Goal: Transaction & Acquisition: Purchase product/service

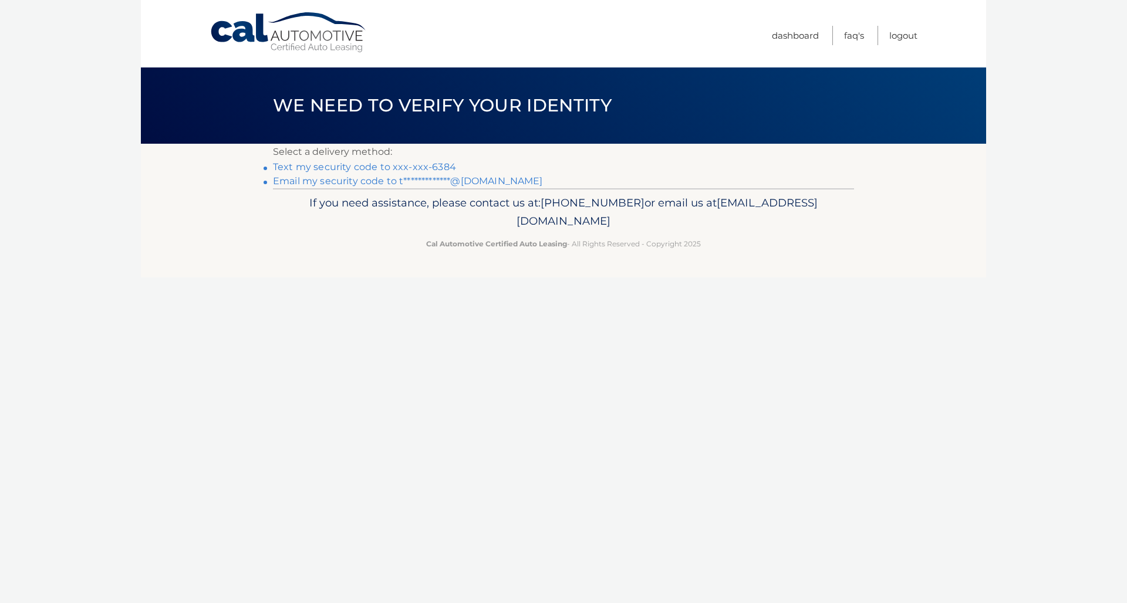
click at [350, 167] on link "Text my security code to xxx-xxx-6384" at bounding box center [364, 166] width 183 height 11
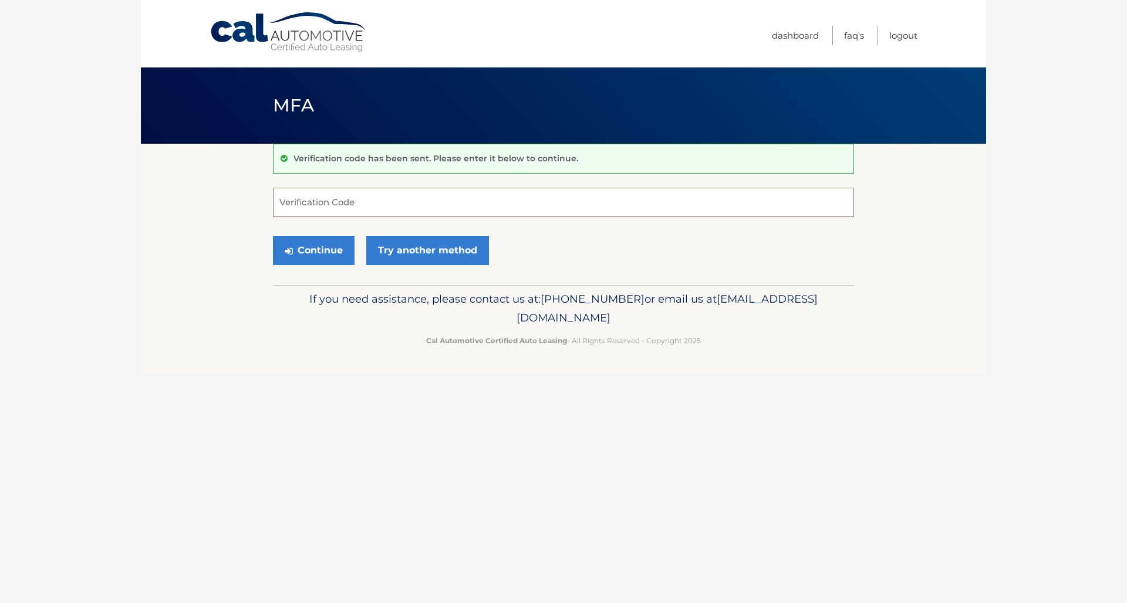
click at [301, 191] on input "Verification Code" at bounding box center [563, 202] width 581 height 29
type input "399273"
click at [319, 242] on button "Continue" at bounding box center [314, 250] width 82 height 29
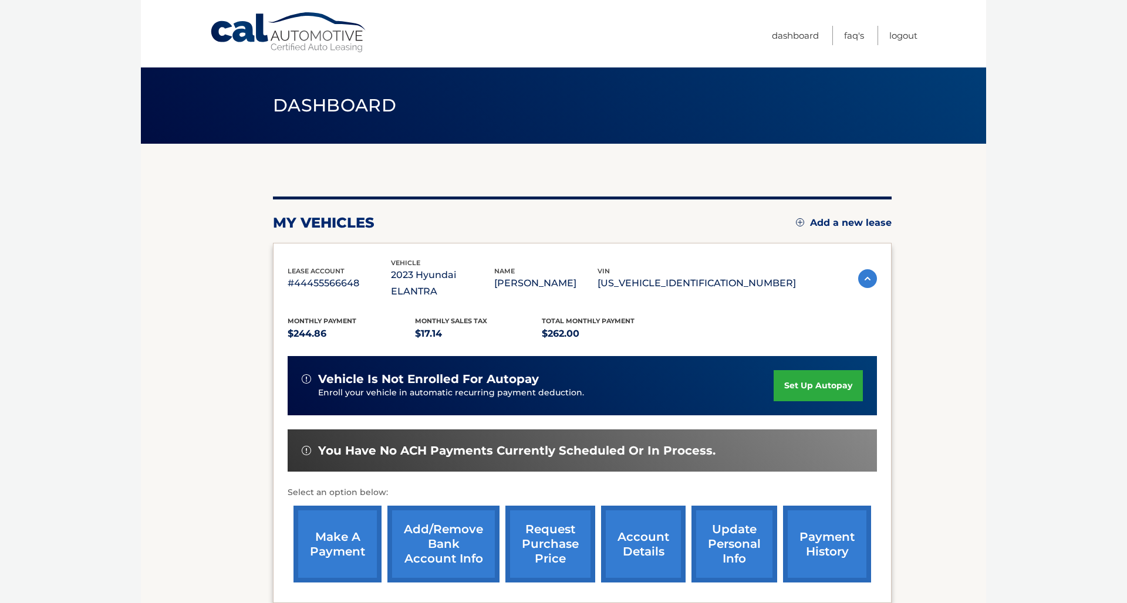
click at [346, 512] on link "make a payment" at bounding box center [337, 544] width 88 height 77
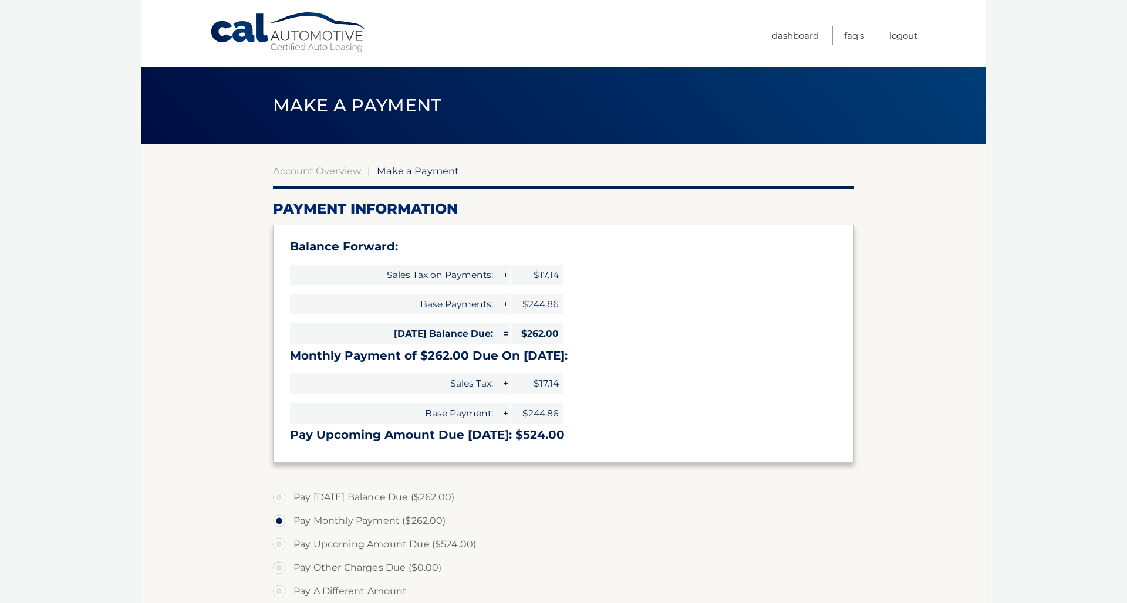
select select "M2FmMWU1ZTctZDBiYi00NjJiLTg4MjEtZWFiY2Q5ZTA0OWRm"
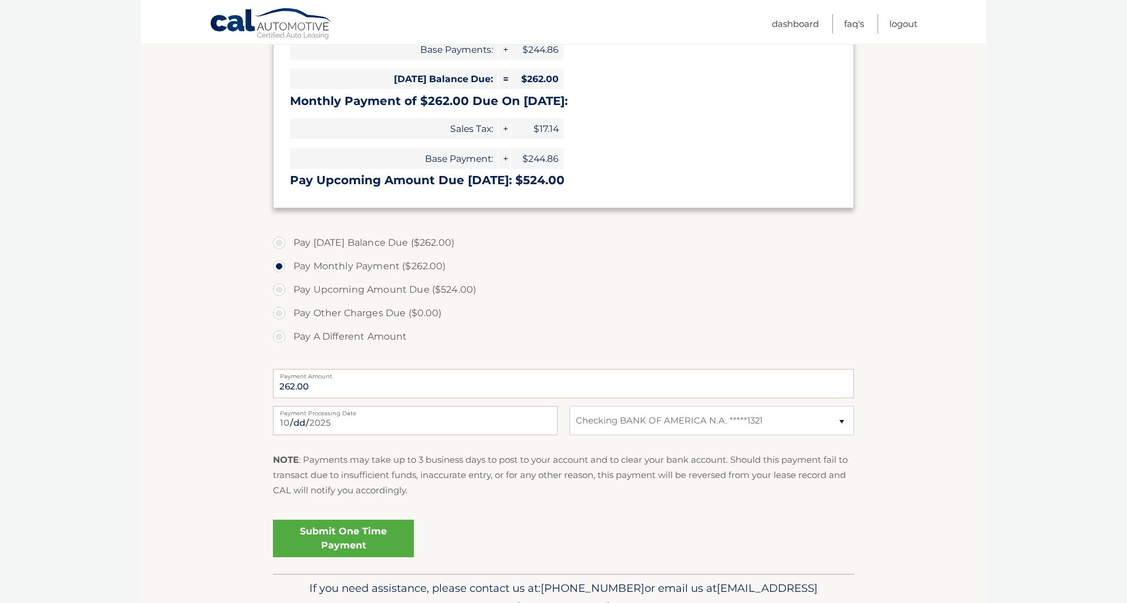
scroll to position [257, 0]
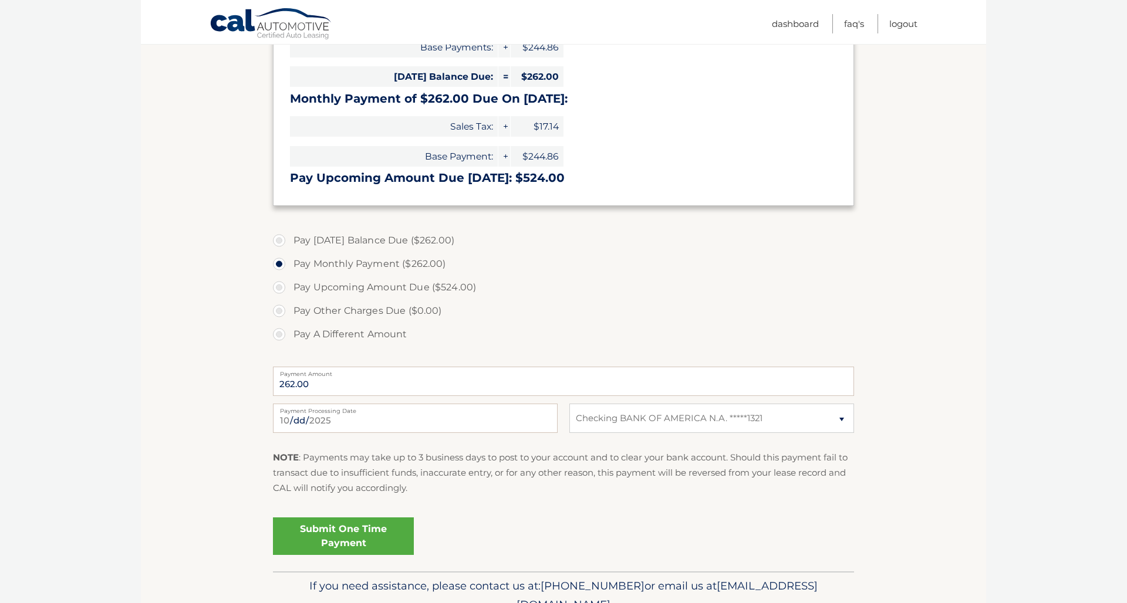
click at [355, 532] on link "Submit One Time Payment" at bounding box center [343, 537] width 141 height 38
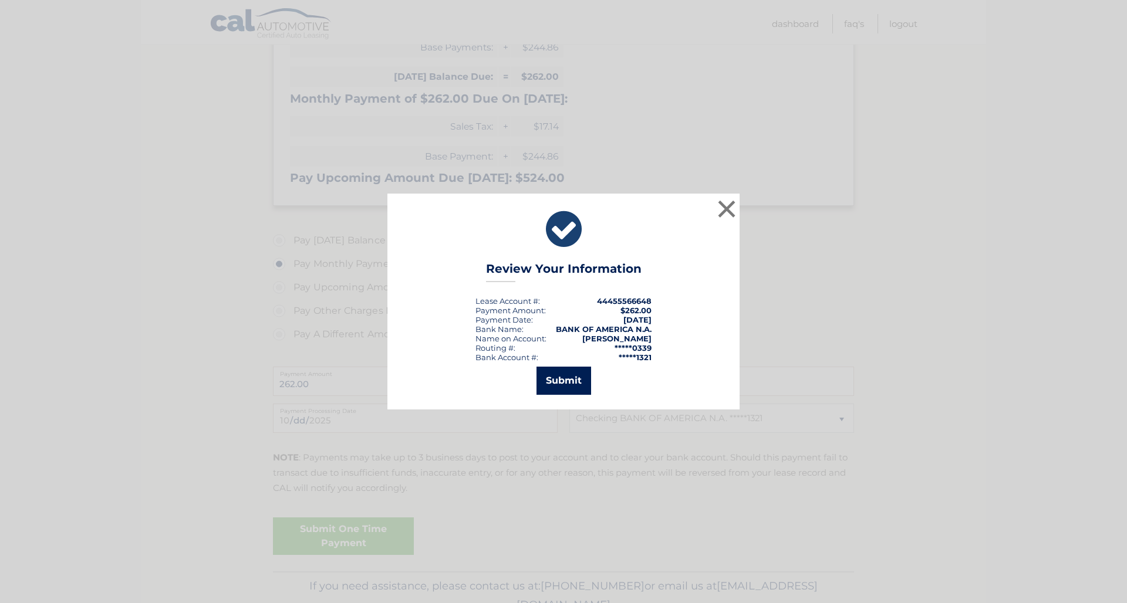
click at [561, 385] on button "Submit" at bounding box center [563, 381] width 55 height 28
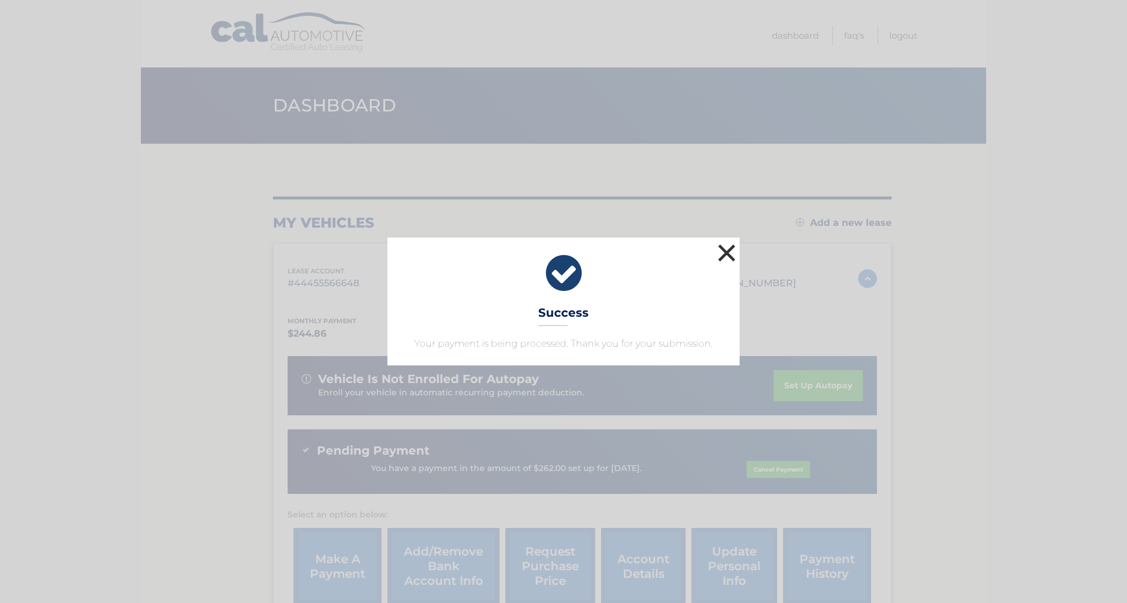
click at [728, 253] on button "×" at bounding box center [726, 252] width 23 height 23
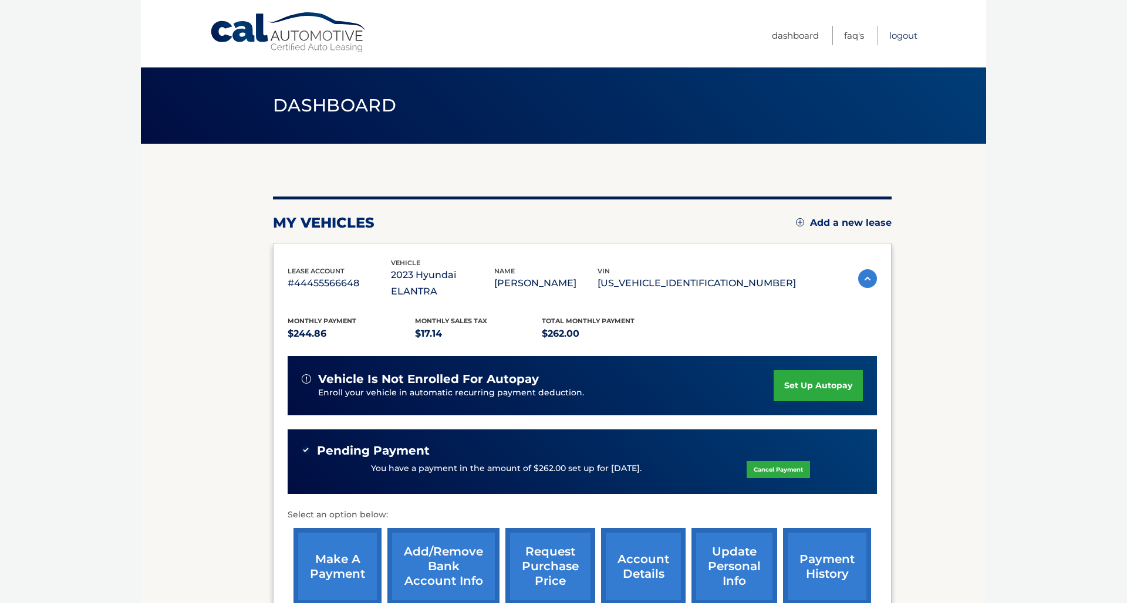
click at [900, 36] on link "Logout" at bounding box center [903, 35] width 28 height 19
